Goal: Task Accomplishment & Management: Manage account settings

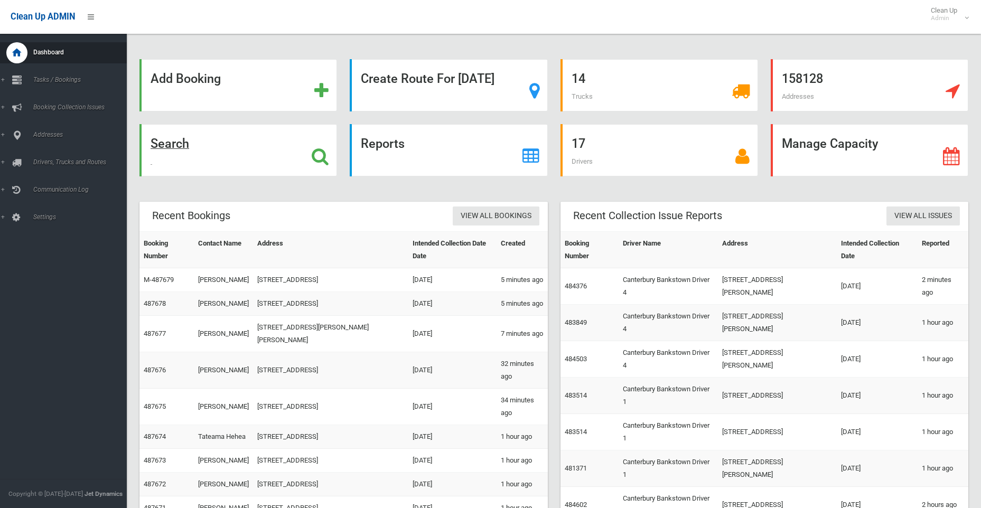
click at [167, 145] on strong "Search" at bounding box center [169, 143] width 39 height 15
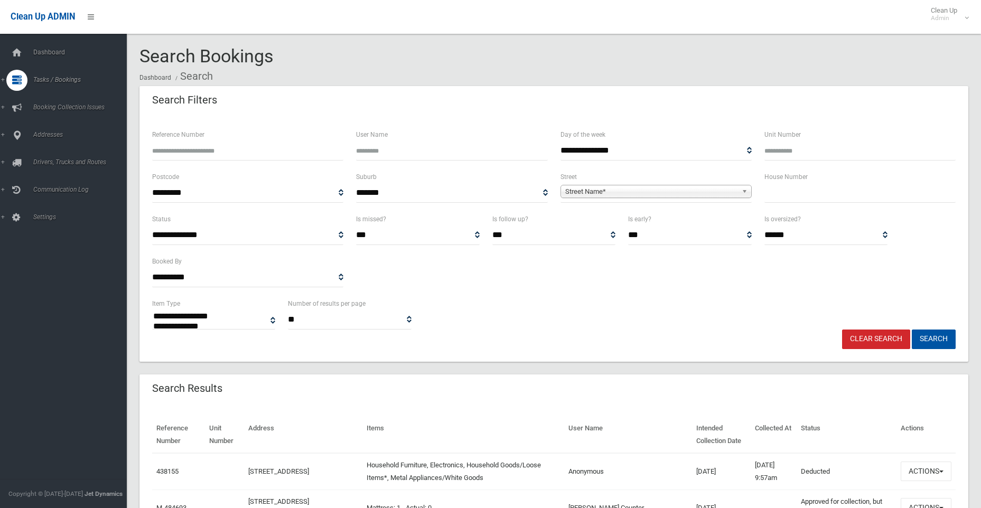
select select
click at [793, 199] on input "text" at bounding box center [859, 193] width 191 height 20
type input "**"
click at [650, 192] on span "Street Name*" at bounding box center [651, 191] width 172 height 13
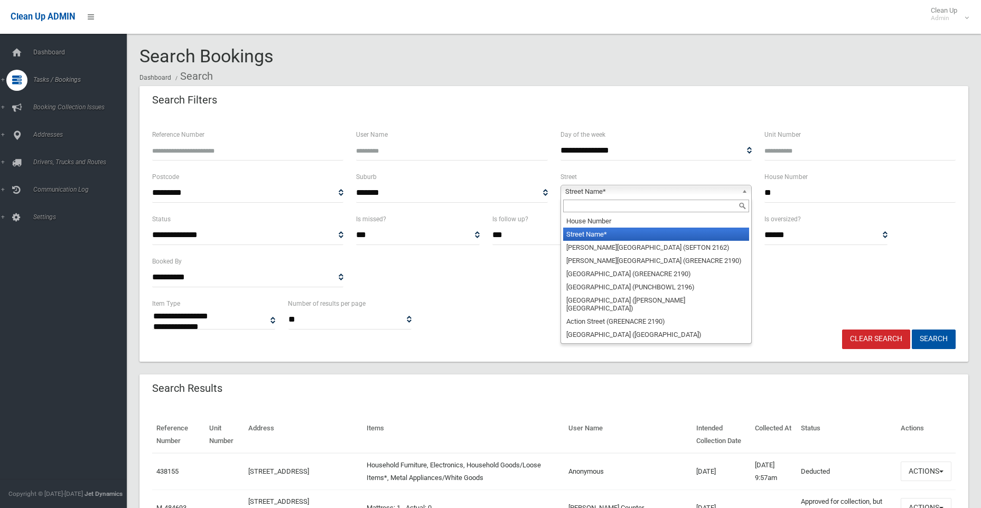
click at [607, 206] on input "text" at bounding box center [656, 206] width 186 height 13
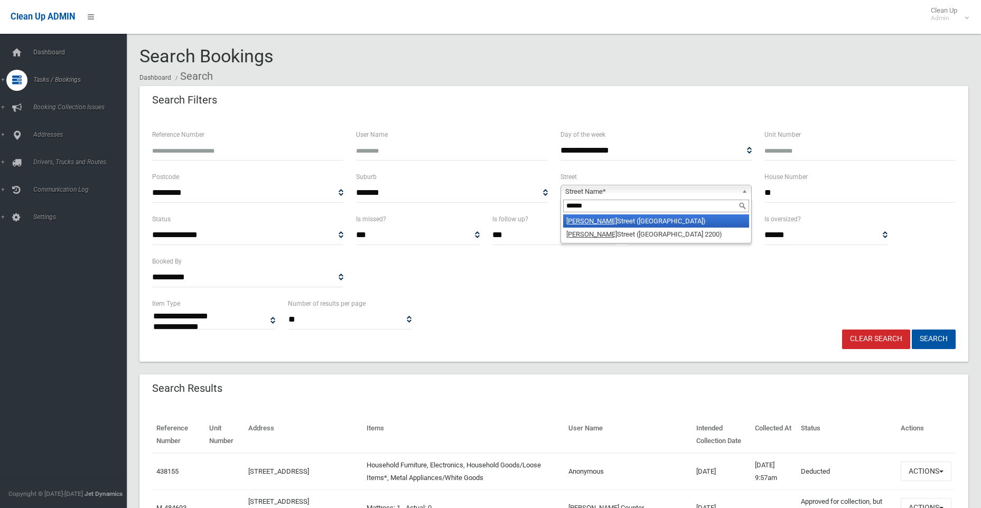
type input "******"
click at [606, 222] on li "Taylor Street (LAKEMBA 2195)" at bounding box center [656, 220] width 186 height 13
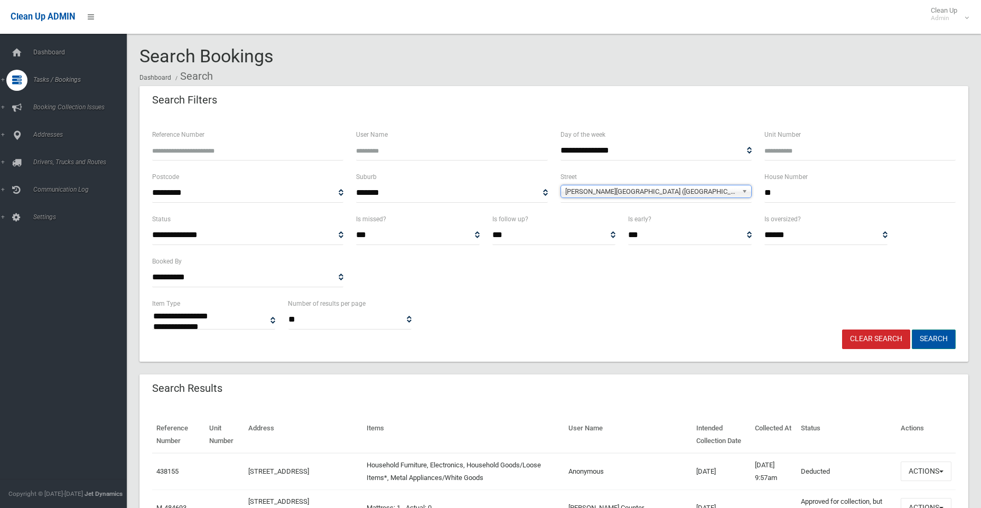
click at [935, 336] on button "Search" at bounding box center [933, 339] width 44 height 20
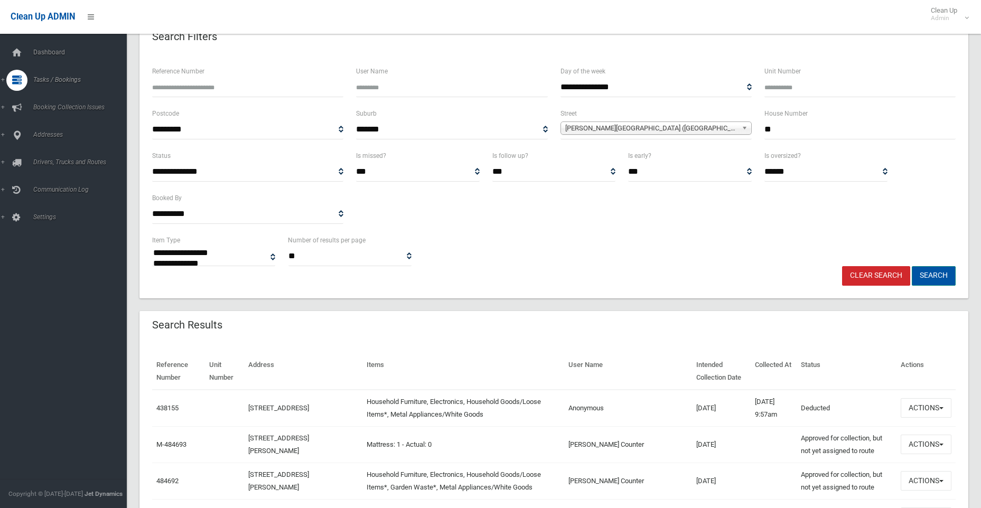
scroll to position [211, 0]
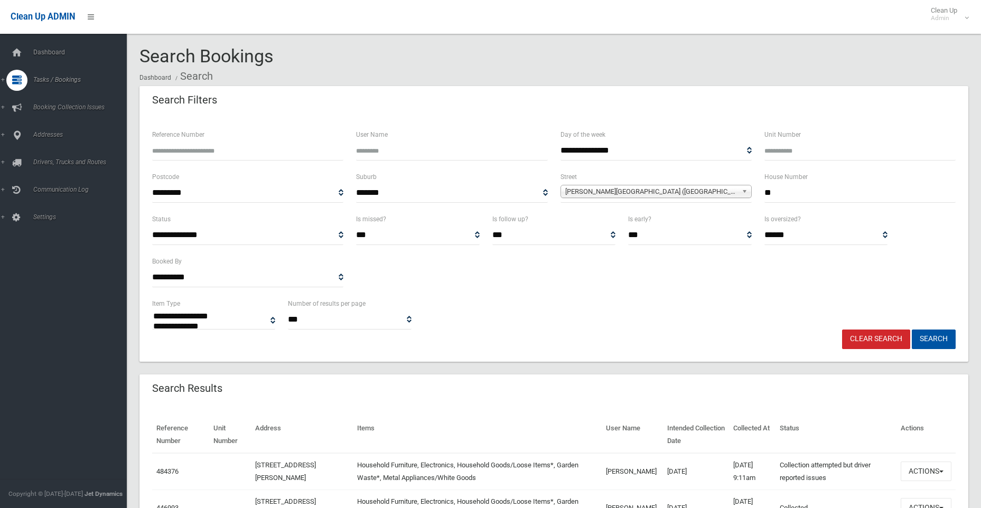
select select
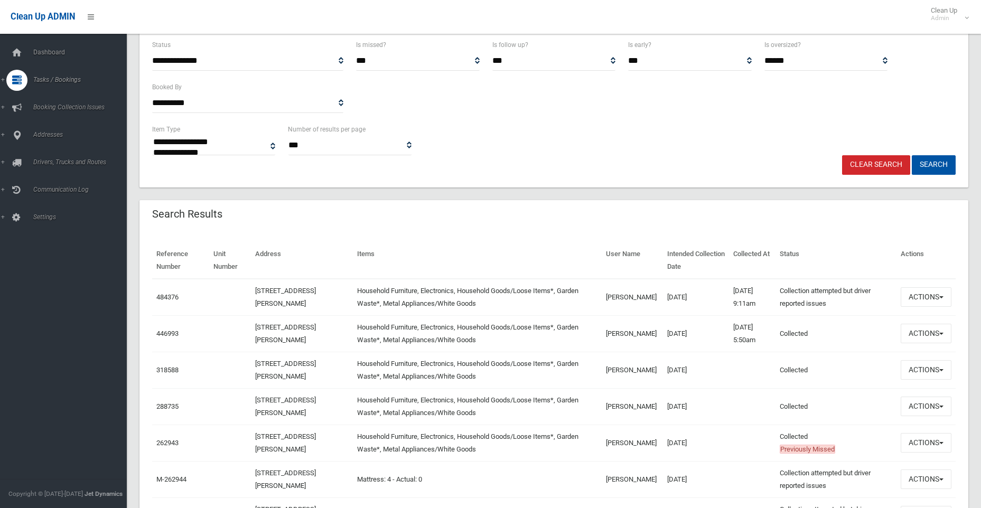
scroll to position [211, 0]
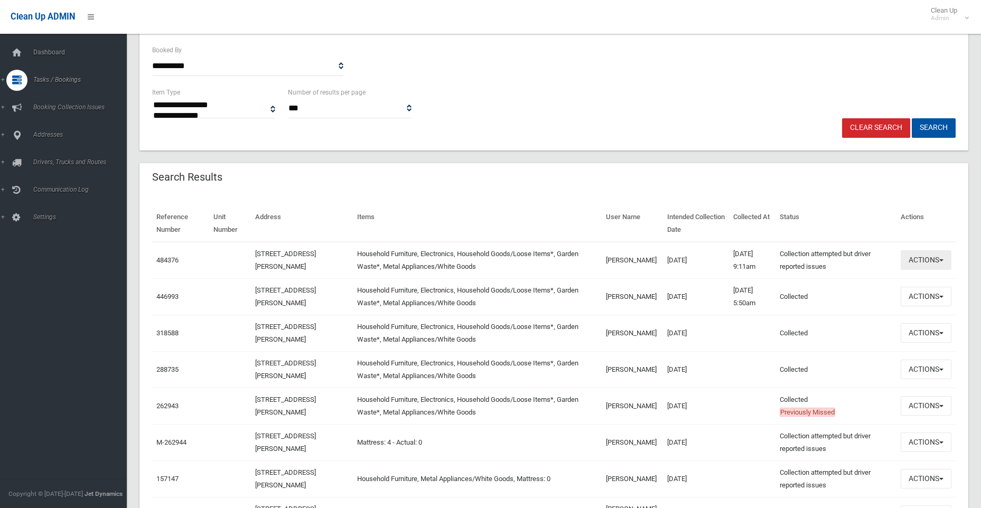
click at [920, 261] on button "Actions" at bounding box center [925, 260] width 51 height 20
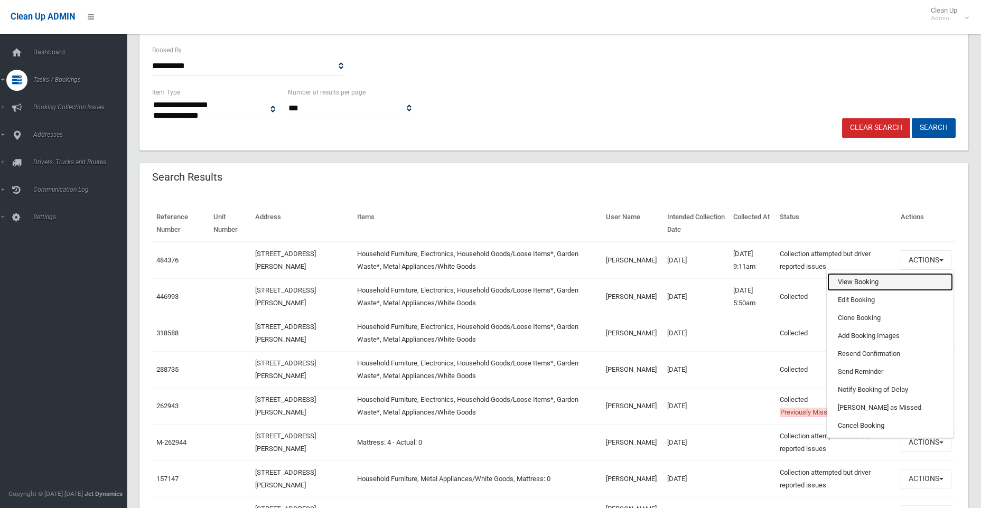
click at [854, 281] on link "View Booking" at bounding box center [890, 282] width 126 height 18
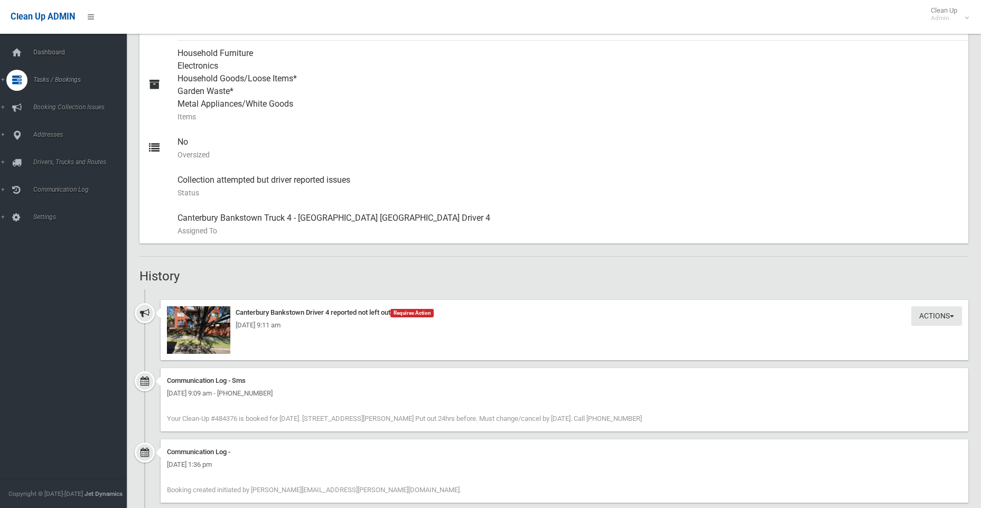
scroll to position [497, 0]
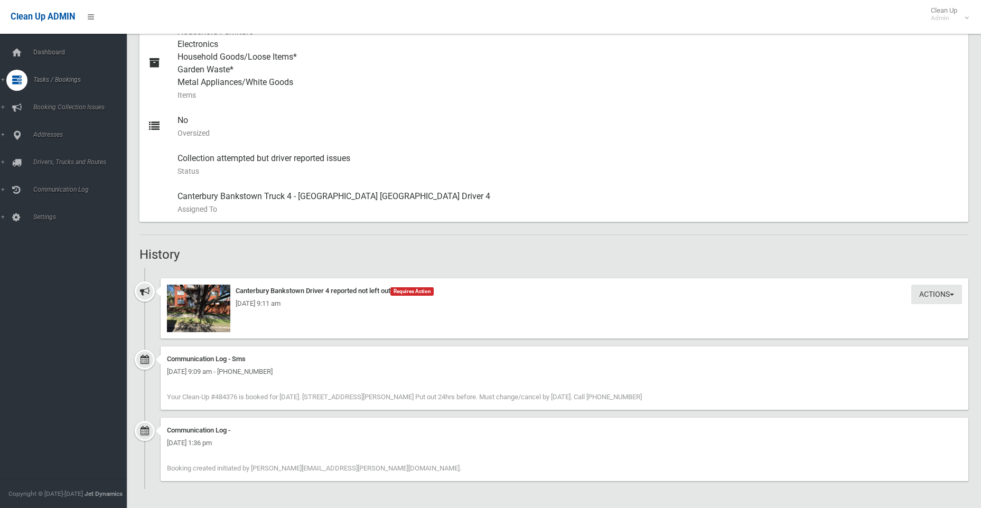
click at [193, 301] on div "Wednesday 24th September 2025 - 9:11 am" at bounding box center [564, 303] width 795 height 13
click at [200, 307] on div "Wednesday 24th September 2025 - 9:11 am" at bounding box center [564, 303] width 795 height 13
click at [197, 318] on img at bounding box center [198, 309] width 63 height 48
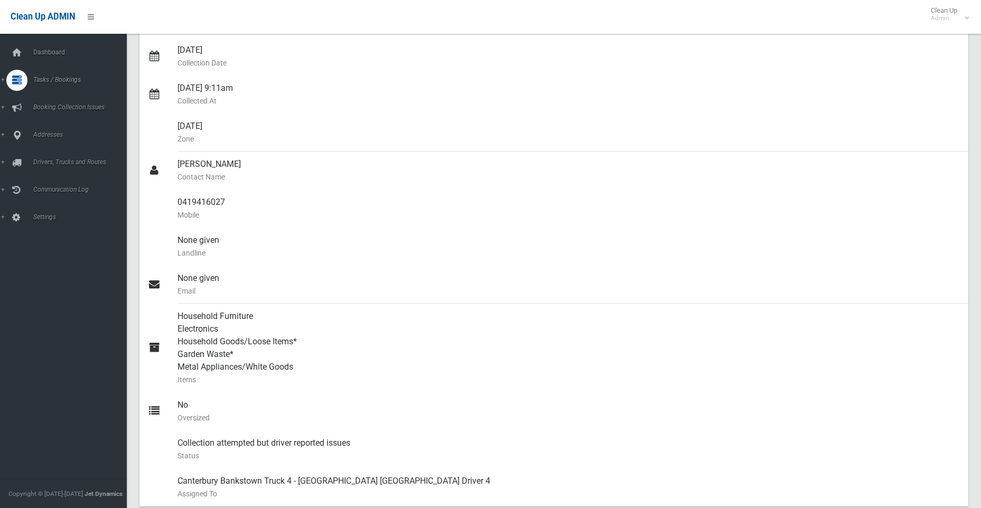
scroll to position [158, 0]
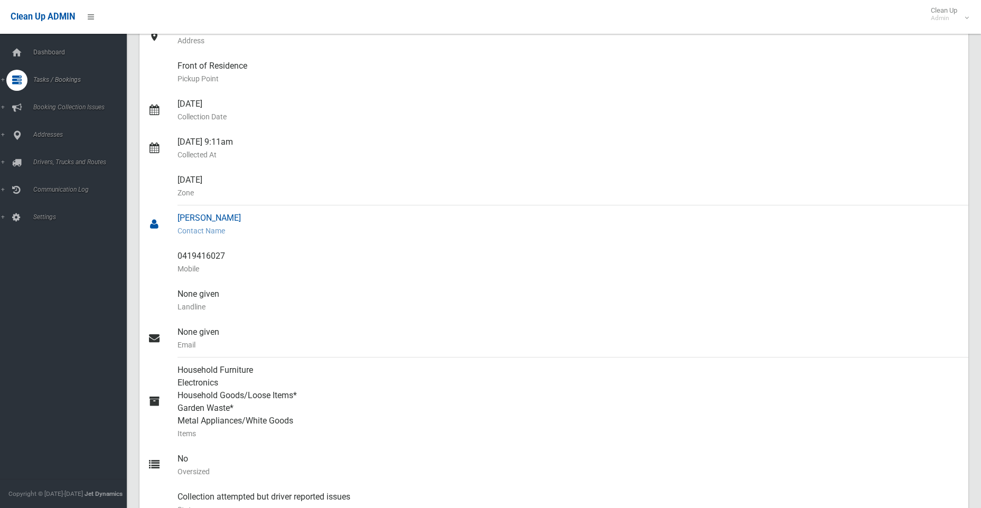
drag, startPoint x: 223, startPoint y: 217, endPoint x: 176, endPoint y: 216, distance: 47.0
click at [176, 216] on link "Mohammed Iqbal Contact Name" at bounding box center [553, 224] width 828 height 38
copy link "Mohammed"
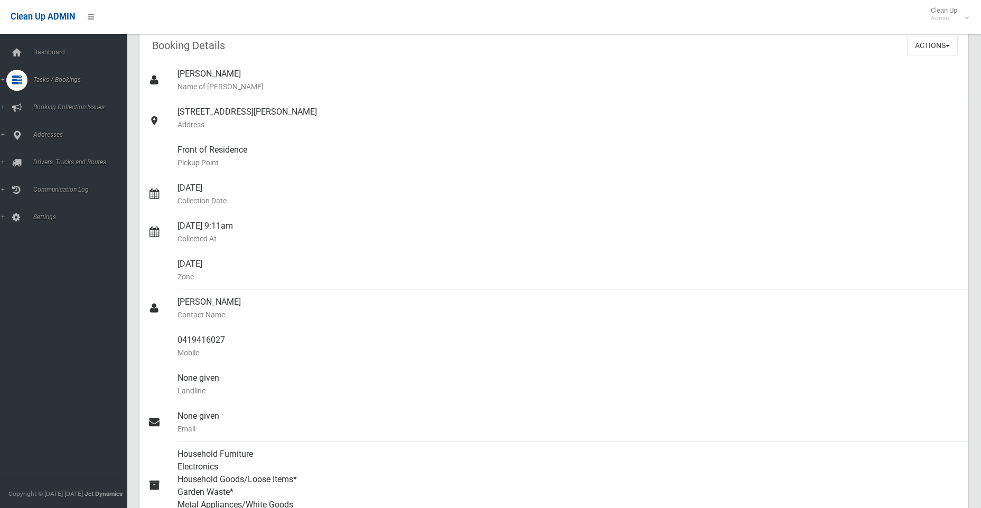
scroll to position [0, 0]
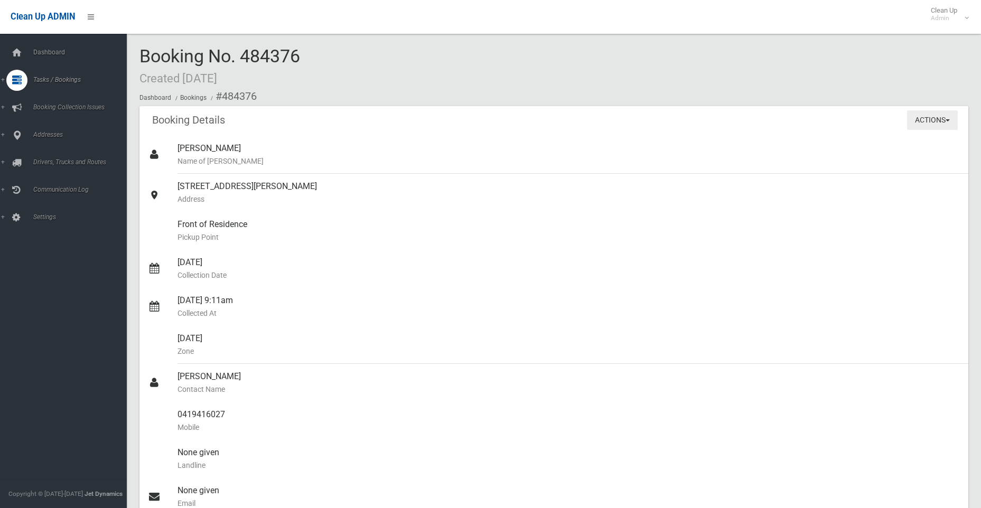
click at [916, 118] on button "Actions" at bounding box center [932, 120] width 51 height 20
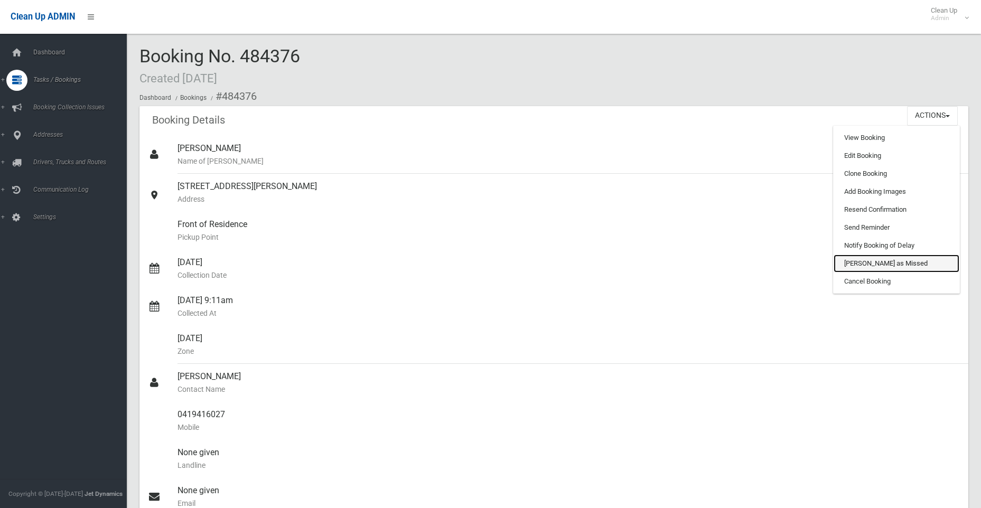
click at [865, 263] on link "[PERSON_NAME] as Missed" at bounding box center [896, 263] width 126 height 18
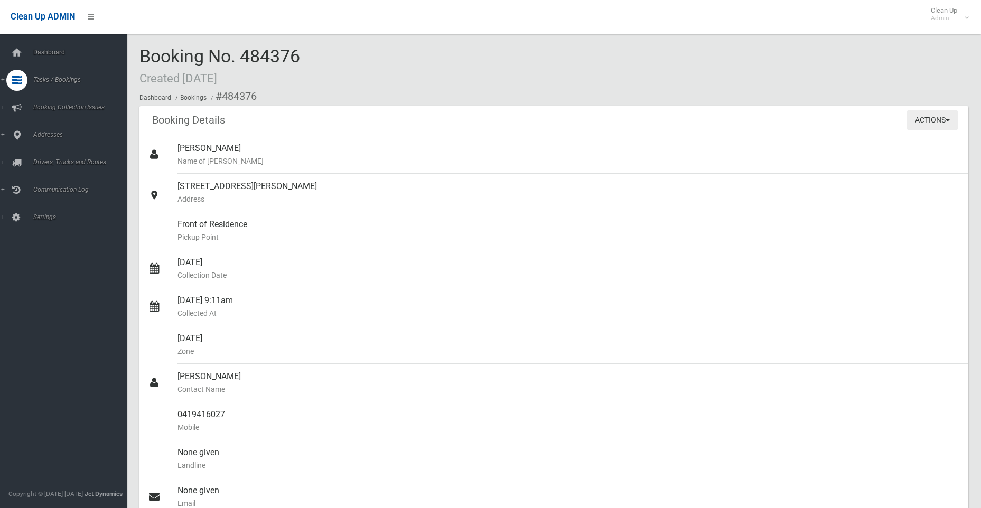
click at [926, 119] on button "Actions" at bounding box center [932, 120] width 51 height 20
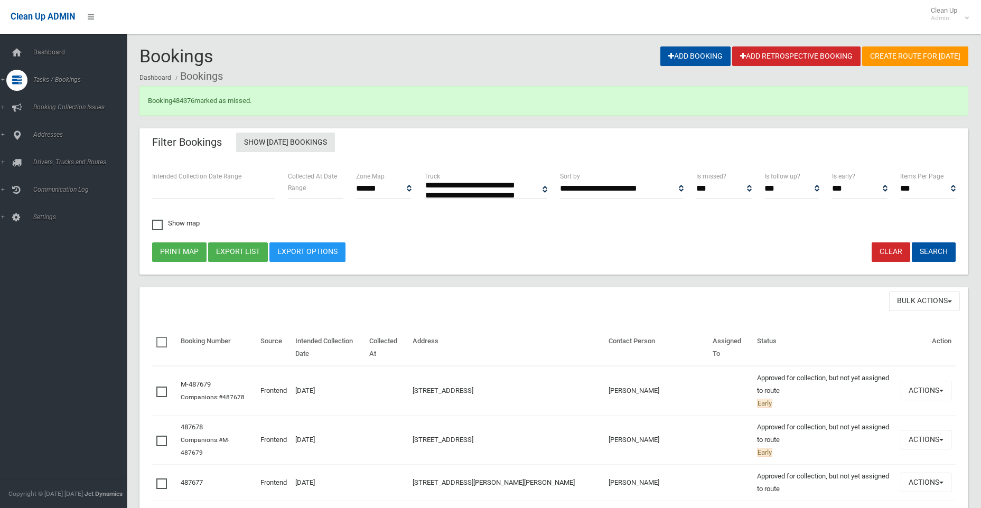
select select
click at [184, 98] on link "484376" at bounding box center [183, 101] width 22 height 8
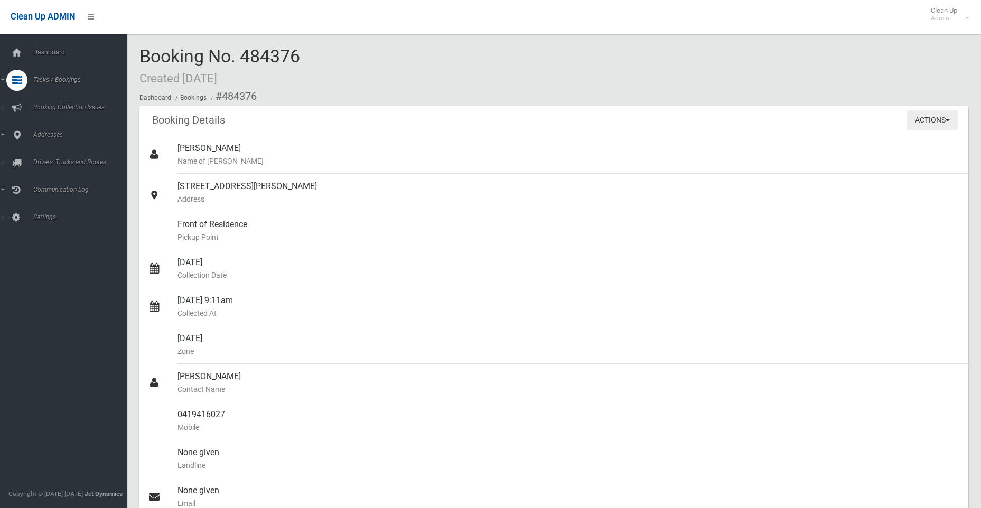
click at [929, 119] on button "Actions" at bounding box center [932, 120] width 51 height 20
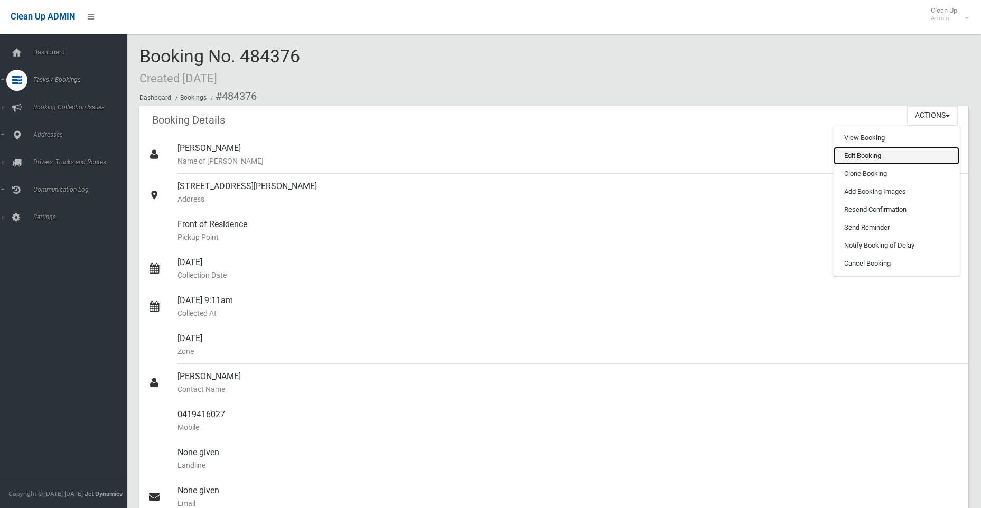
click at [864, 155] on link "Edit Booking" at bounding box center [896, 156] width 126 height 18
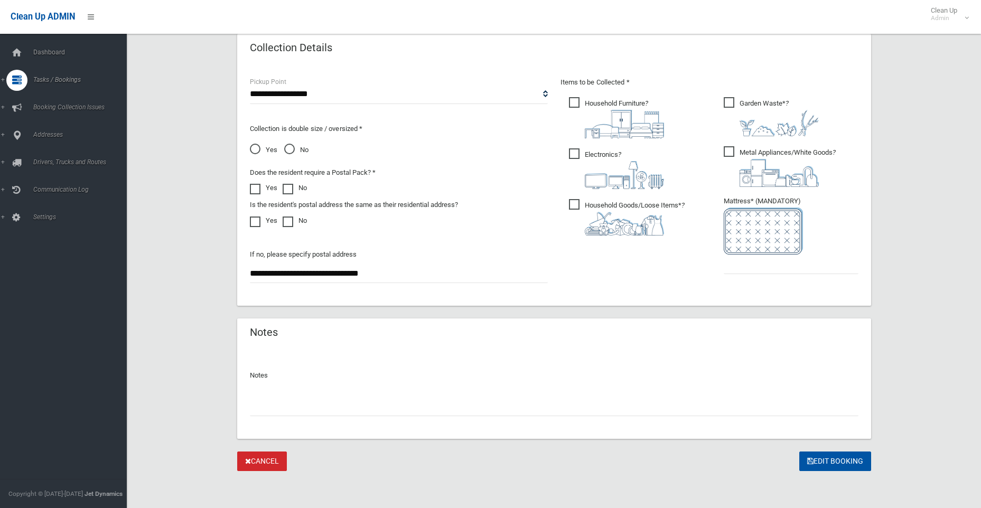
scroll to position [537, 0]
click at [334, 411] on input "text" at bounding box center [554, 405] width 608 height 20
paste input "********"
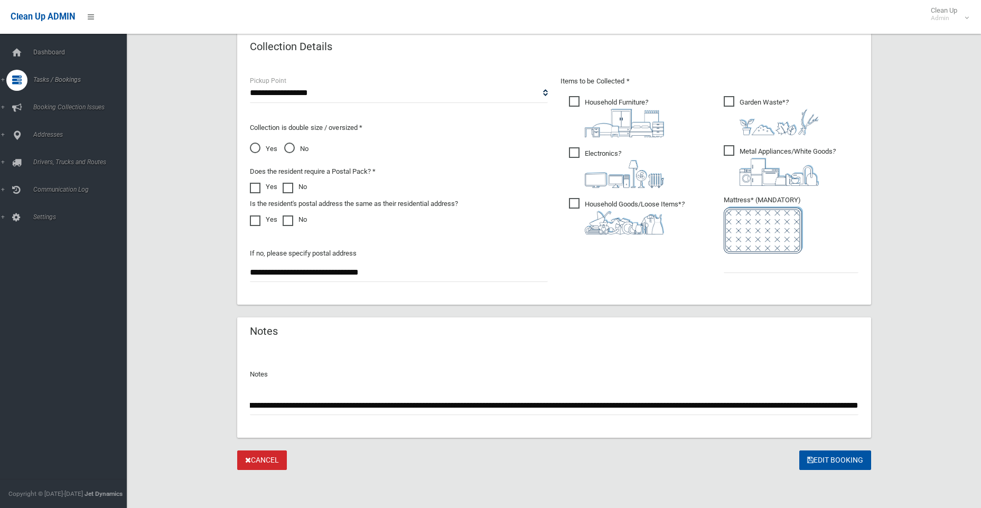
scroll to position [0, 197]
type input "**********"
click at [837, 457] on button "Edit Booking" at bounding box center [835, 460] width 72 height 20
type input "*"
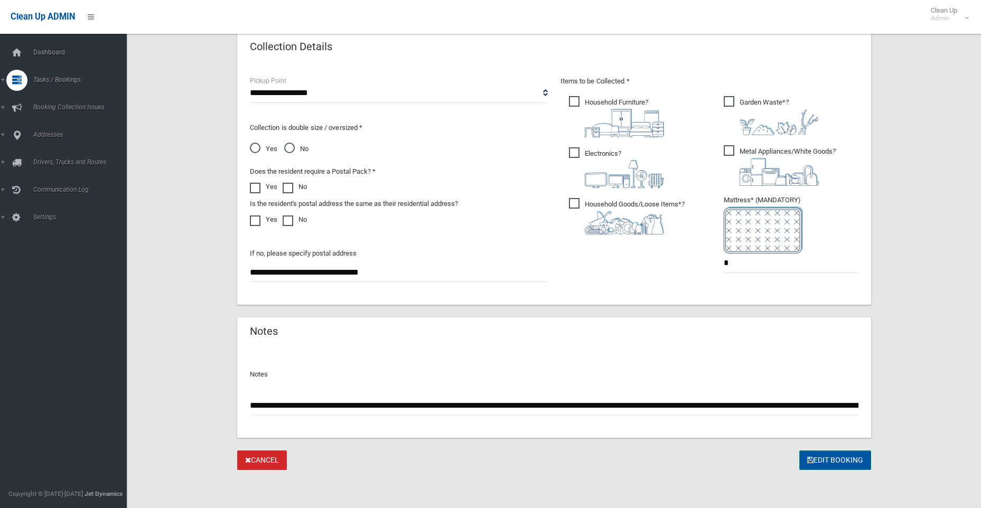
click at [833, 456] on button "Edit Booking" at bounding box center [835, 460] width 72 height 20
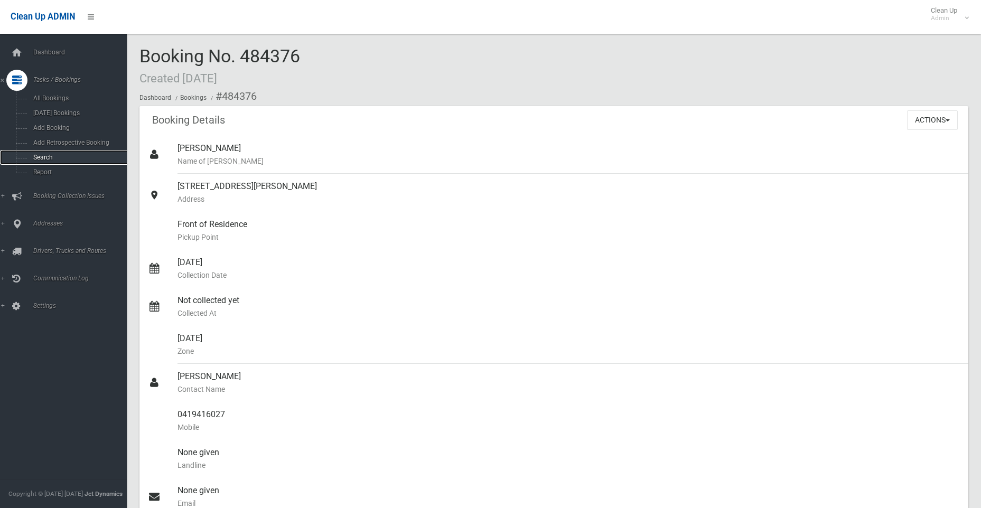
click at [40, 158] on span "Search" at bounding box center [78, 157] width 96 height 7
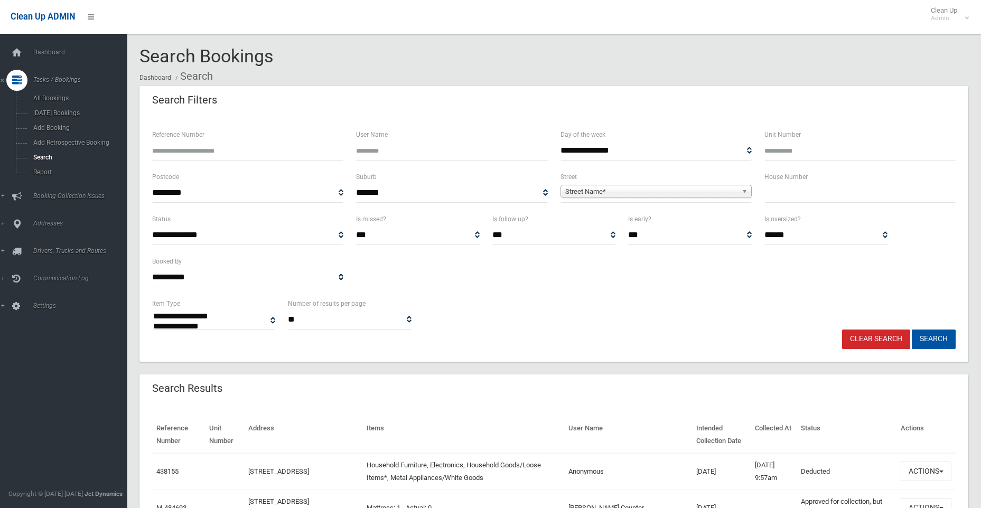
select select
click at [800, 195] on input "text" at bounding box center [859, 193] width 191 height 20
type input "***"
click at [600, 191] on span "Street Name*" at bounding box center [651, 191] width 172 height 13
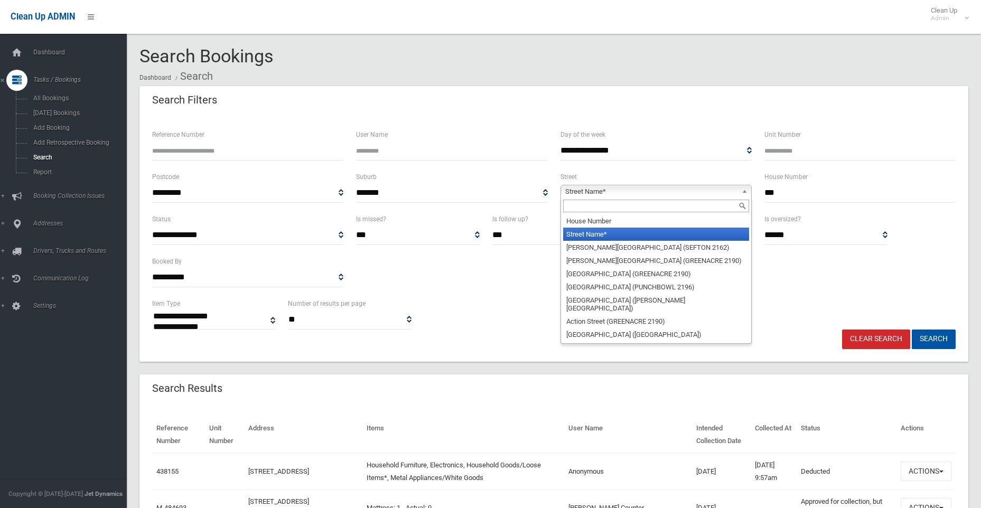
click at [596, 207] on input "text" at bounding box center [656, 206] width 186 height 13
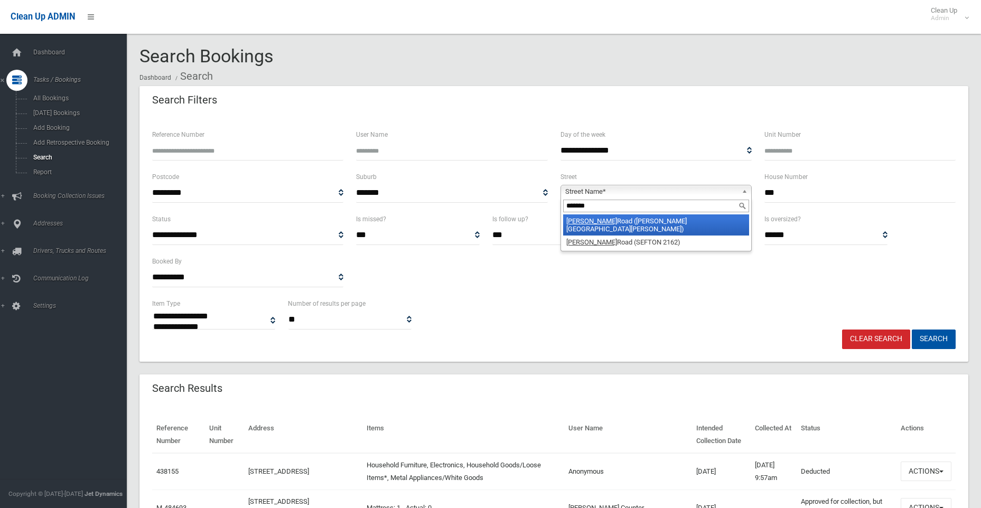
type input "*******"
click at [601, 221] on li "Waldron Road (CHESTER HILL 2162)" at bounding box center [656, 224] width 186 height 21
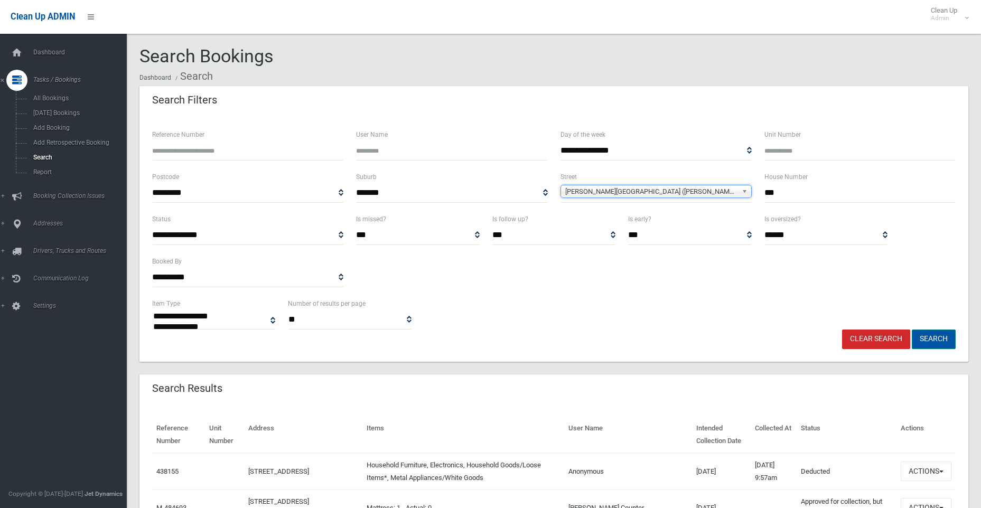
click at [944, 341] on button "Search" at bounding box center [933, 339] width 44 height 20
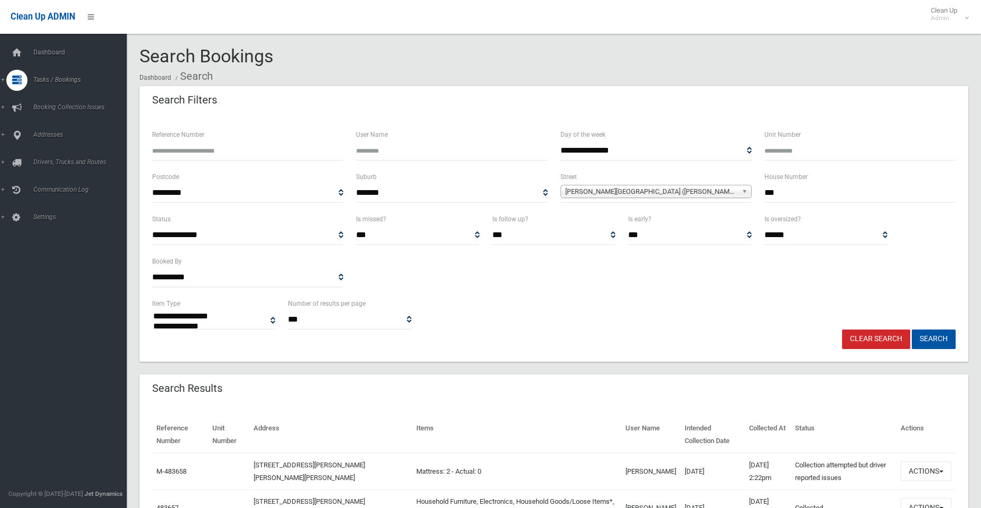
select select
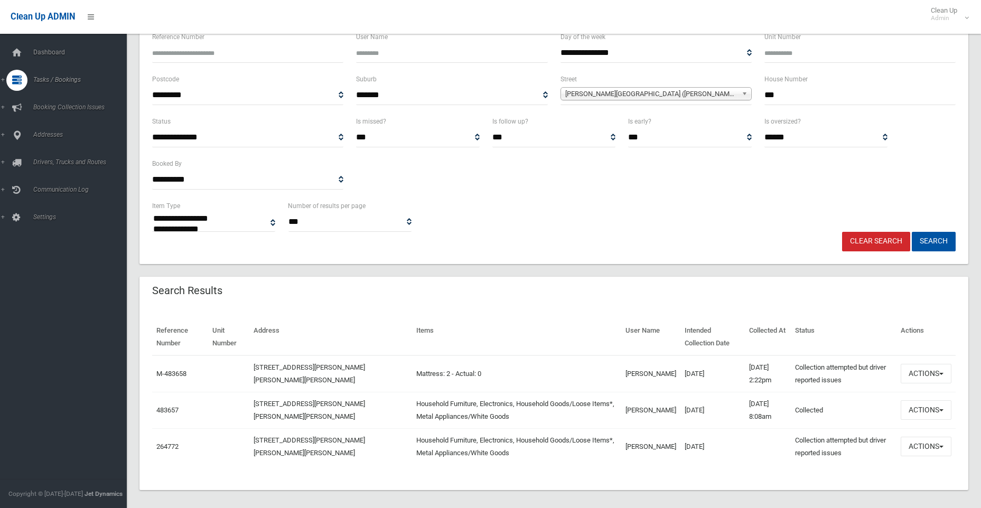
scroll to position [105, 0]
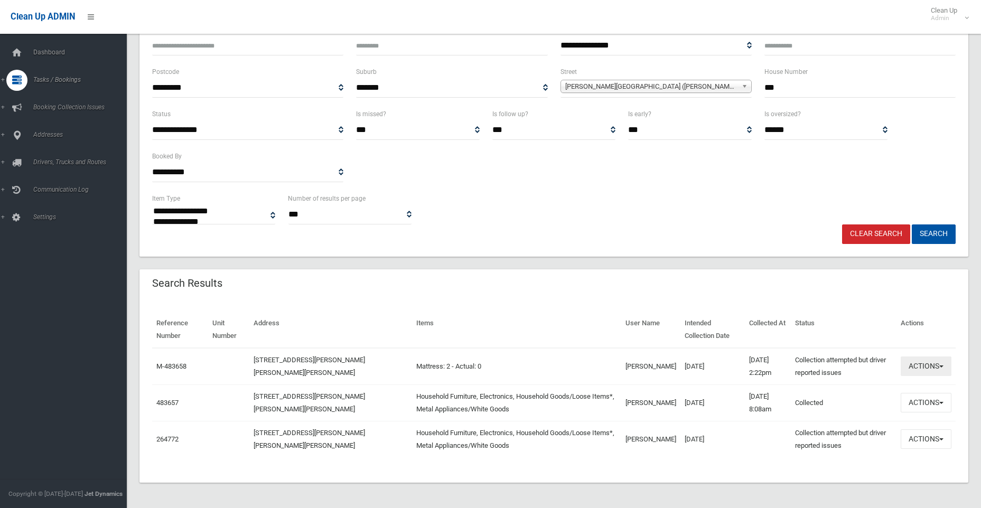
click at [915, 367] on button "Actions" at bounding box center [925, 366] width 51 height 20
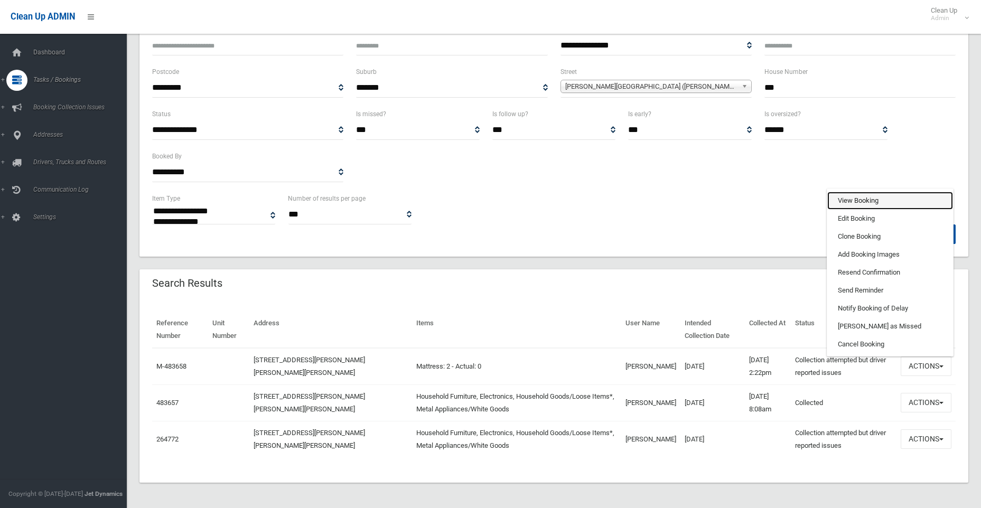
click at [847, 201] on link "View Booking" at bounding box center [890, 201] width 126 height 18
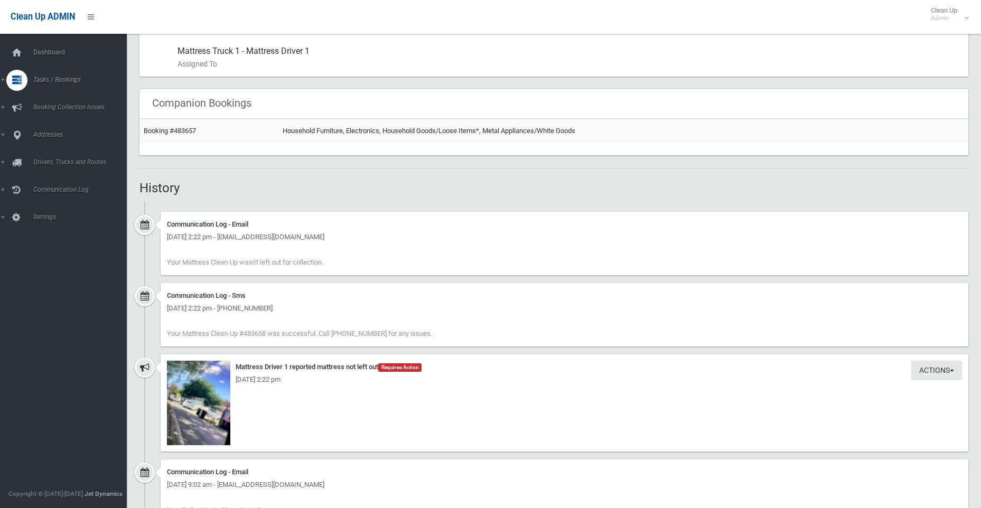
scroll to position [676, 0]
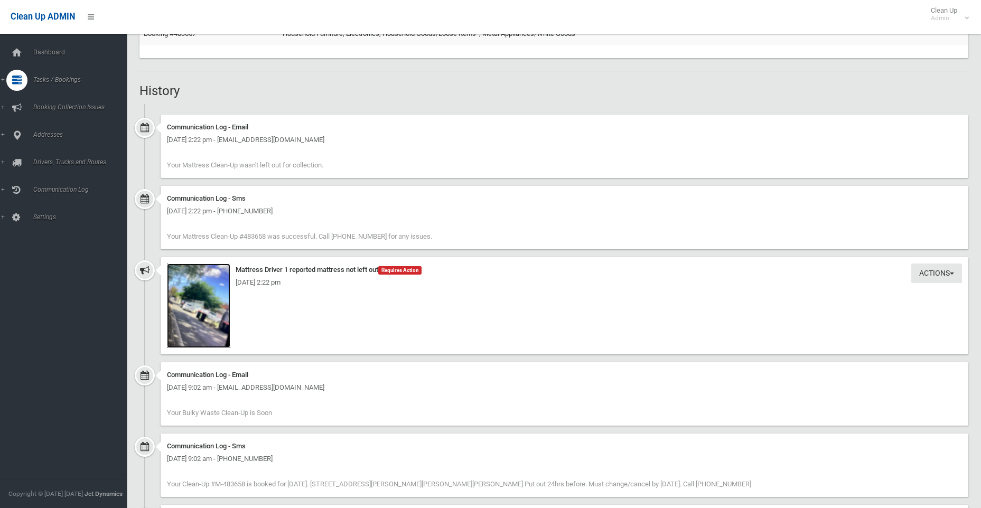
click at [200, 292] on img at bounding box center [198, 305] width 63 height 84
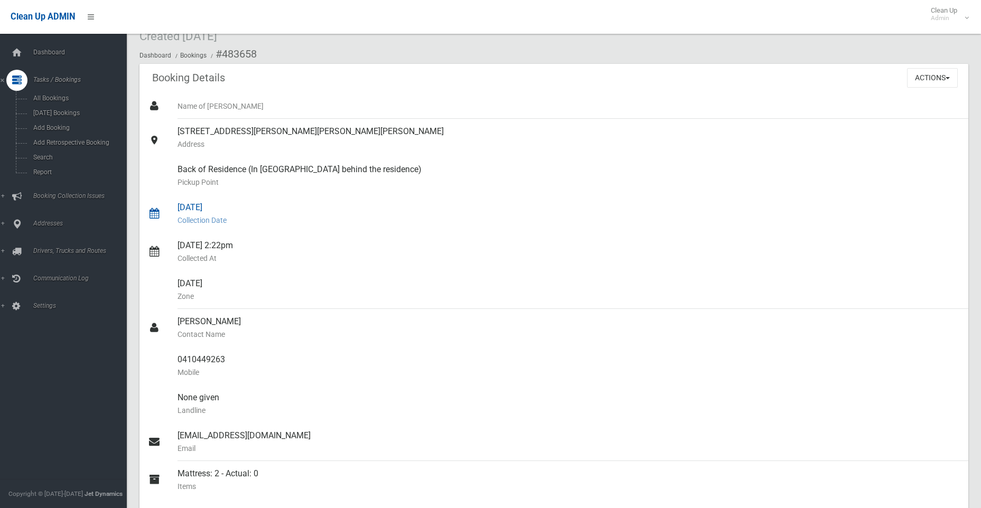
scroll to position [0, 0]
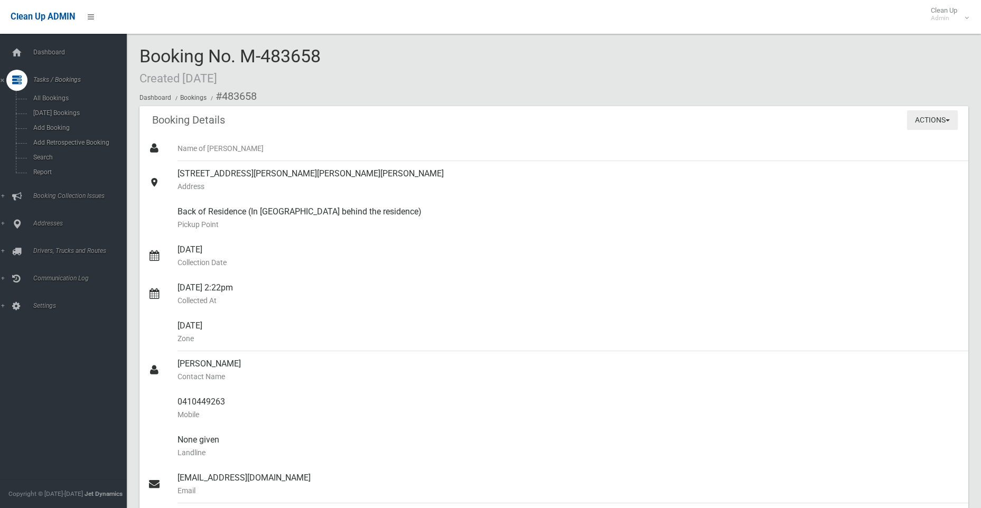
click at [921, 119] on button "Actions" at bounding box center [932, 120] width 51 height 20
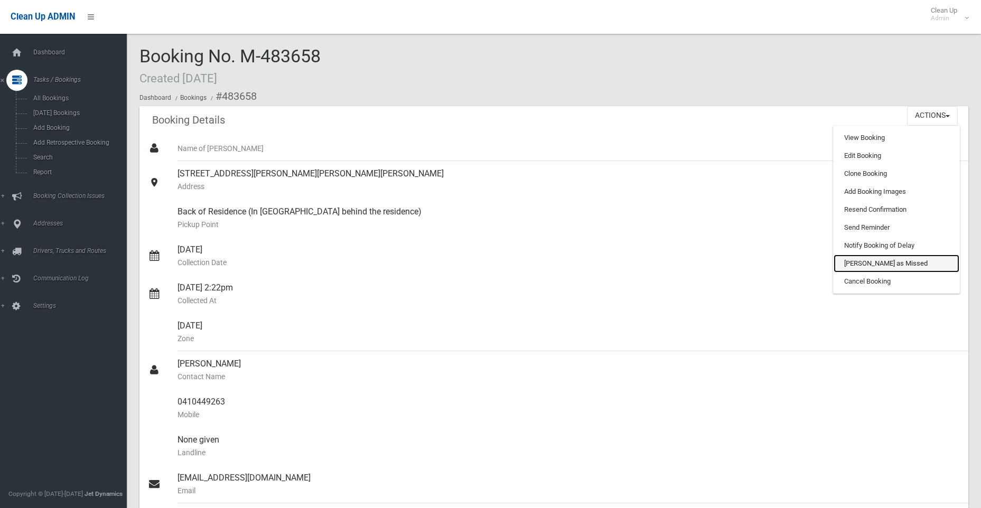
click at [860, 262] on link "Mark as Missed" at bounding box center [896, 263] width 126 height 18
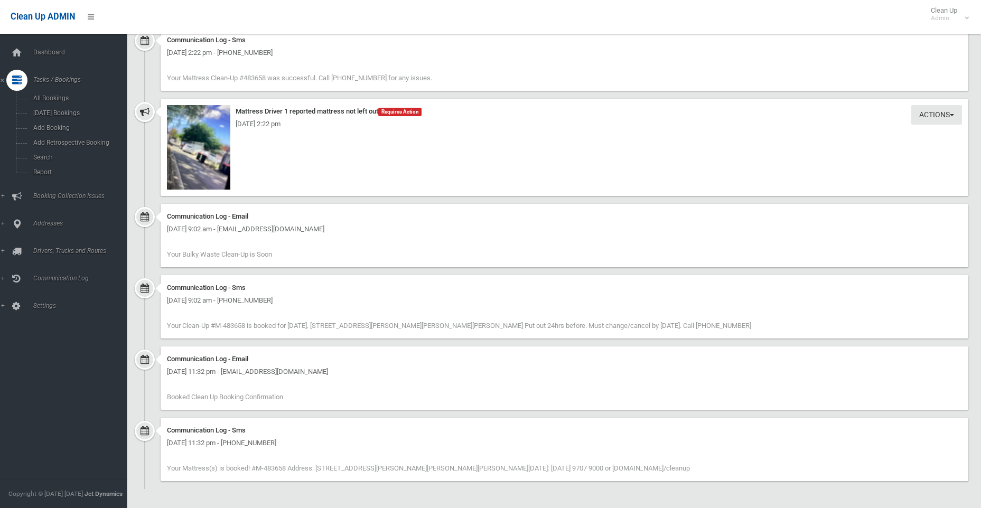
scroll to position [725, 0]
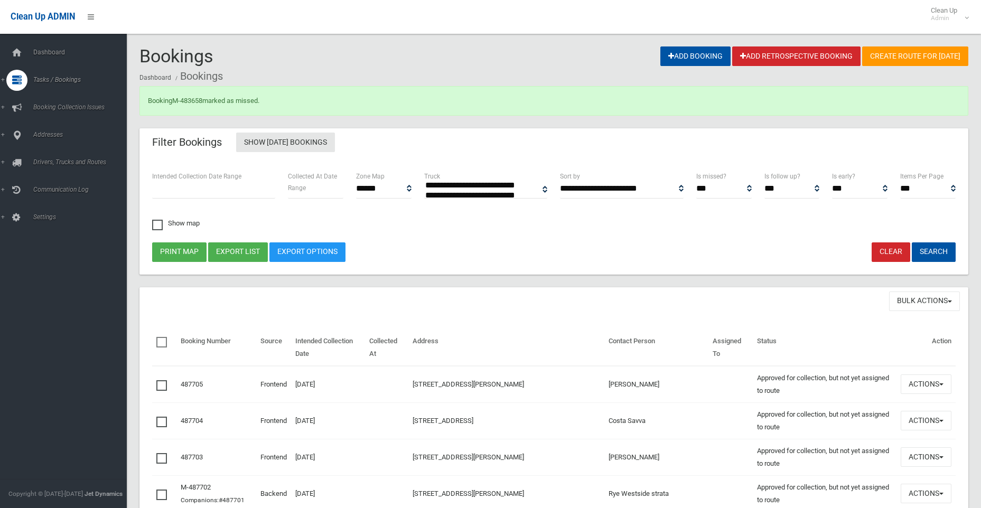
select select
click at [190, 101] on link "M-483658" at bounding box center [187, 101] width 30 height 8
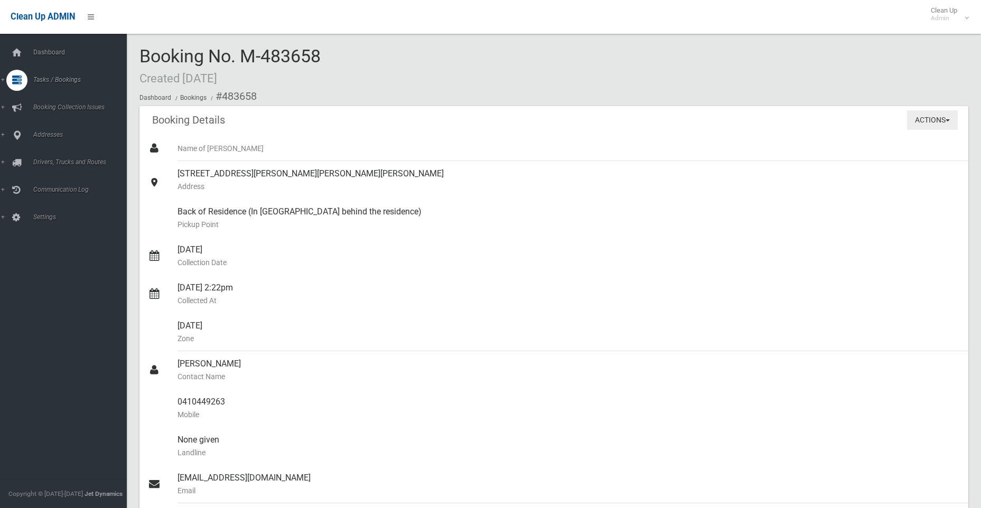
click at [928, 122] on button "Actions" at bounding box center [932, 120] width 51 height 20
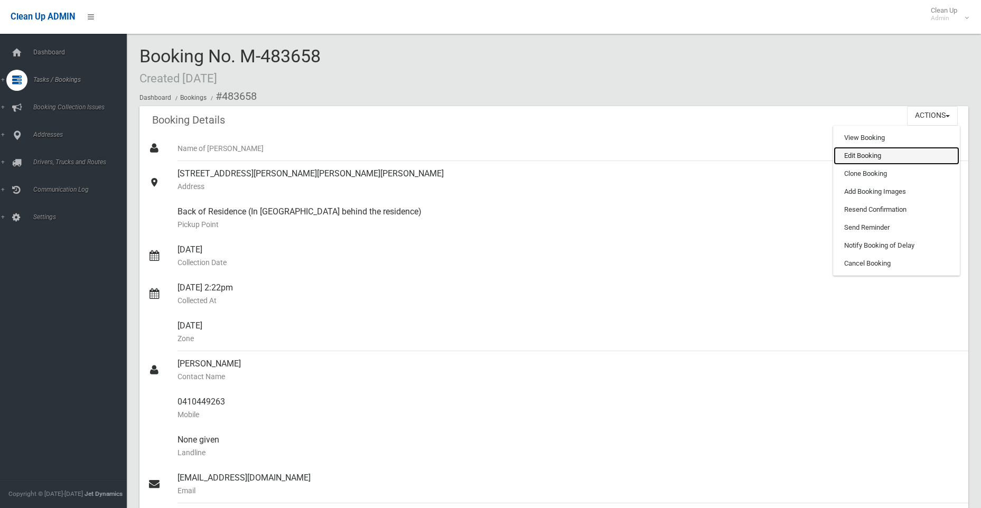
click at [860, 158] on link "Edit Booking" at bounding box center [896, 156] width 126 height 18
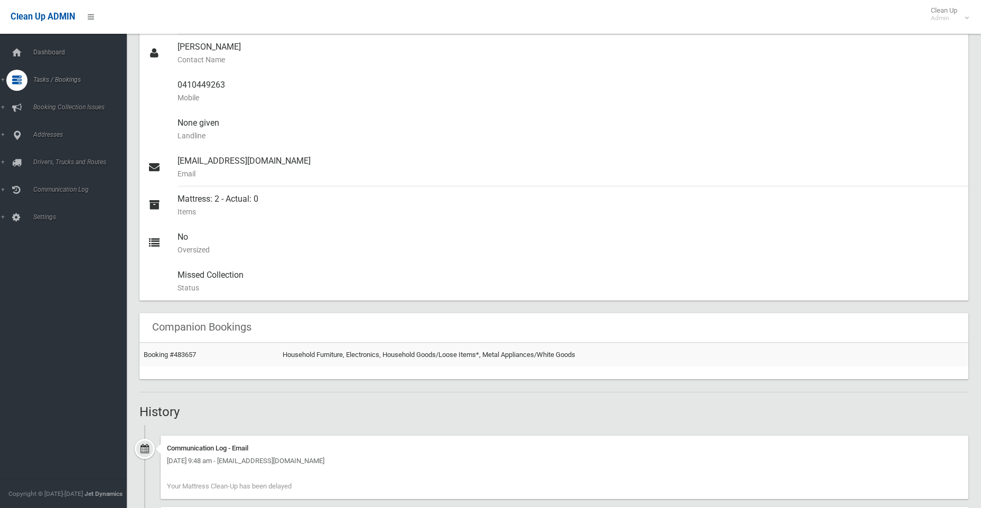
scroll to position [568, 0]
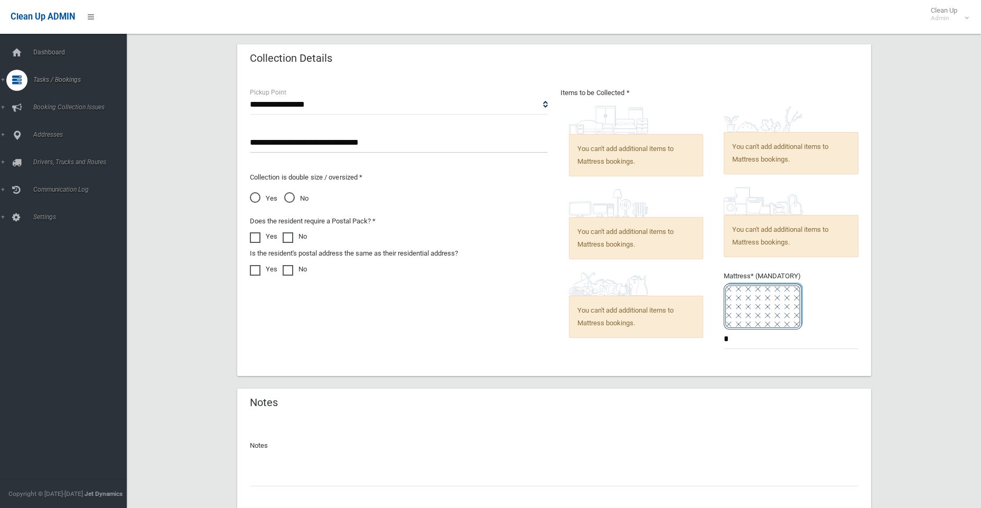
scroll to position [757, 0]
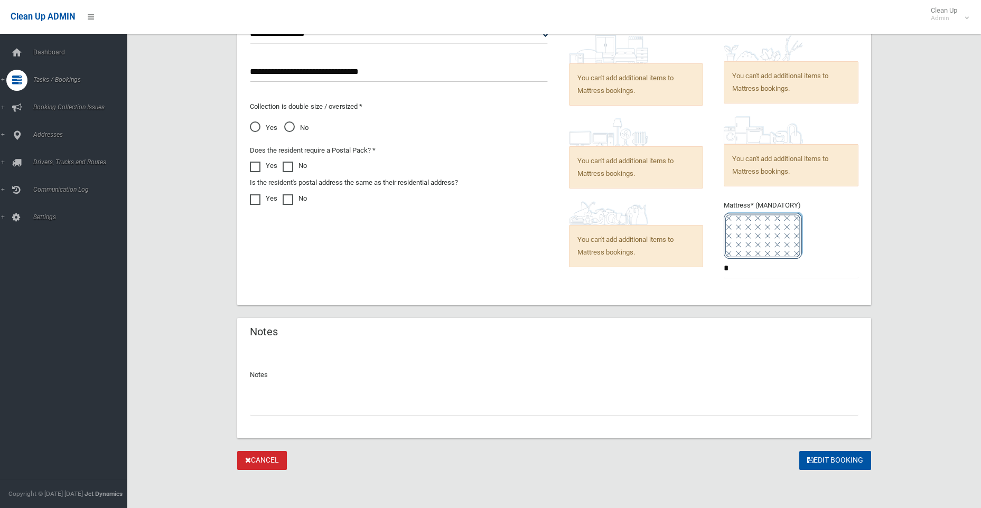
click at [296, 406] on input "text" at bounding box center [554, 406] width 608 height 20
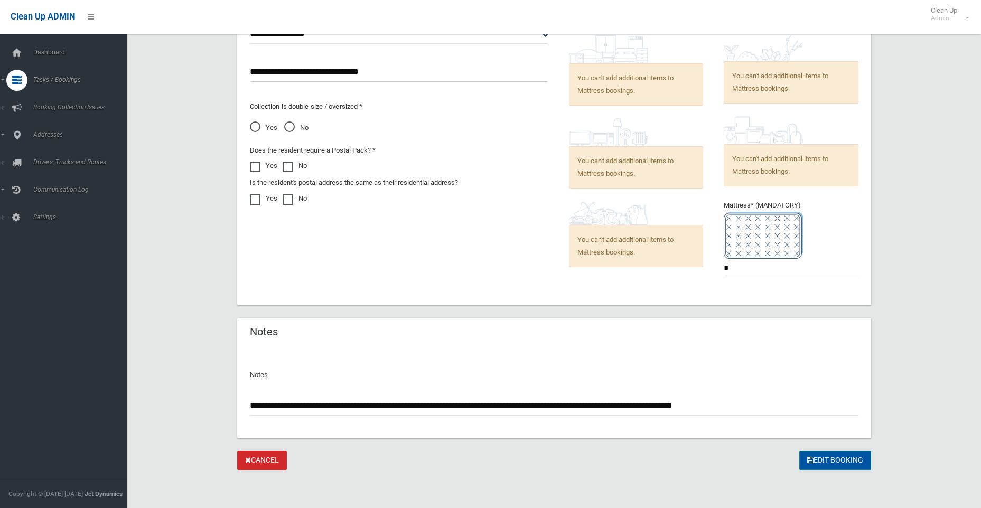
type input "**********"
click at [842, 463] on button "Edit Booking" at bounding box center [835, 461] width 72 height 20
